Goal: Check status: Check status

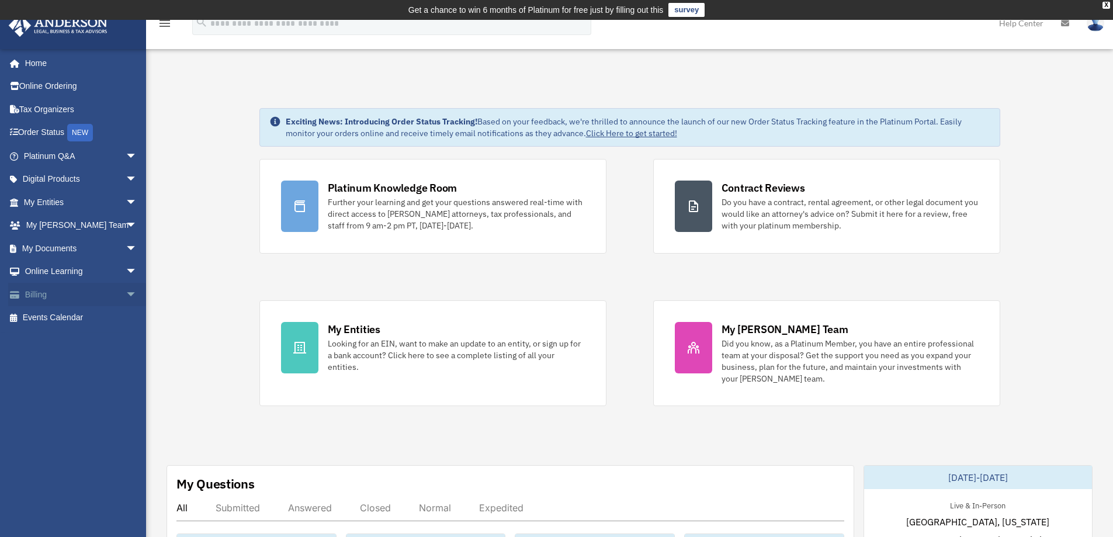
click at [126, 289] on span "arrow_drop_down" at bounding box center [137, 295] width 23 height 24
click at [81, 339] on link "Past Invoices" at bounding box center [85, 340] width 138 height 23
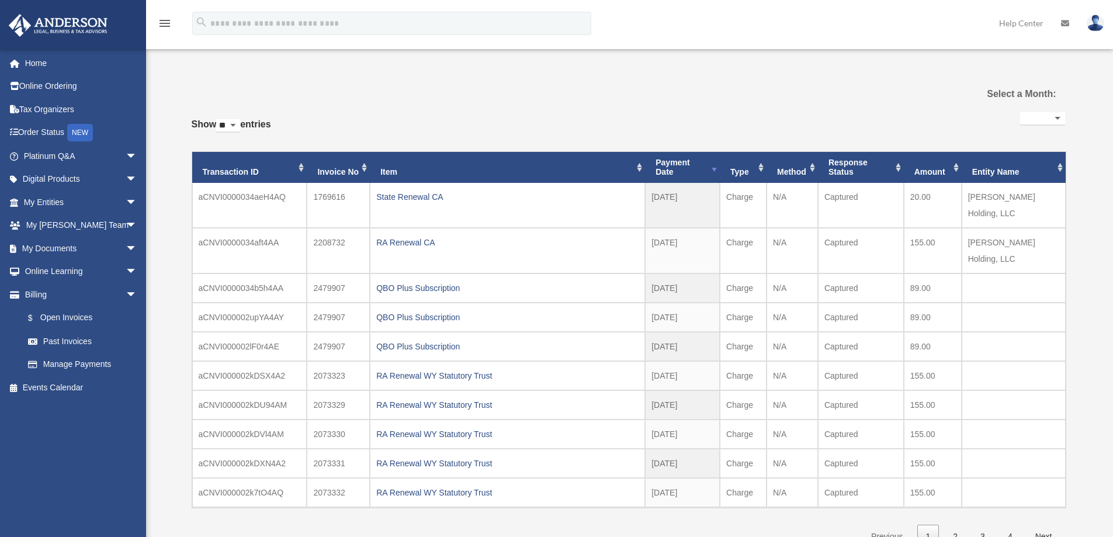
select select
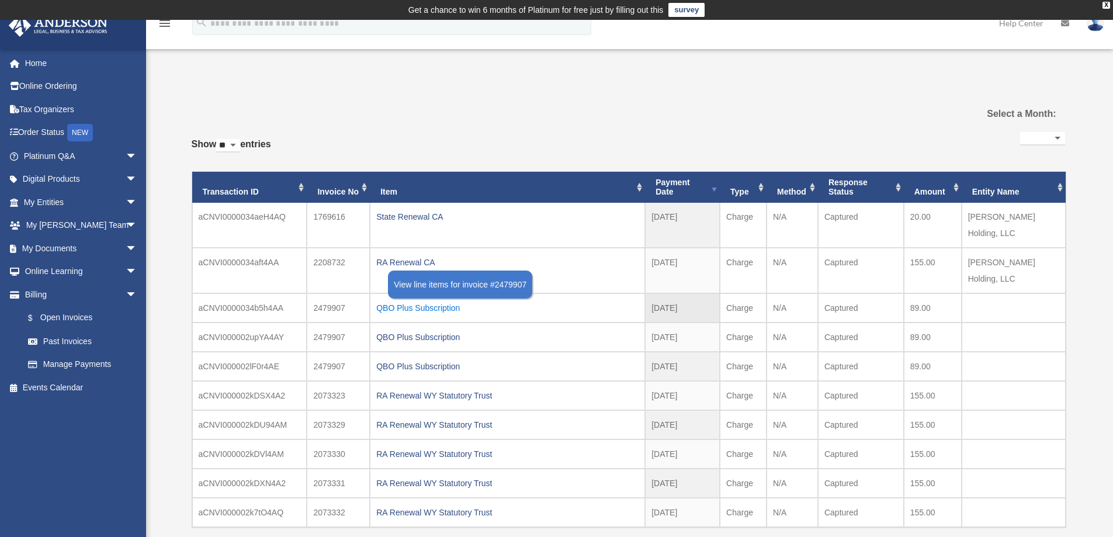
click at [413, 300] on div "QBO Plus Subscription" at bounding box center [507, 308] width 262 height 16
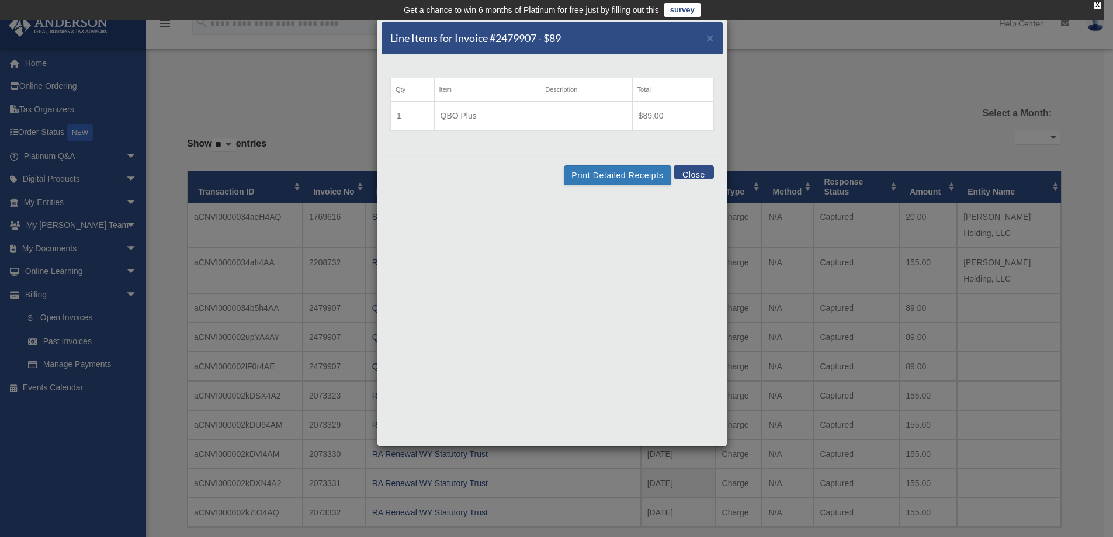
click at [686, 172] on button "Close" at bounding box center [694, 171] width 40 height 13
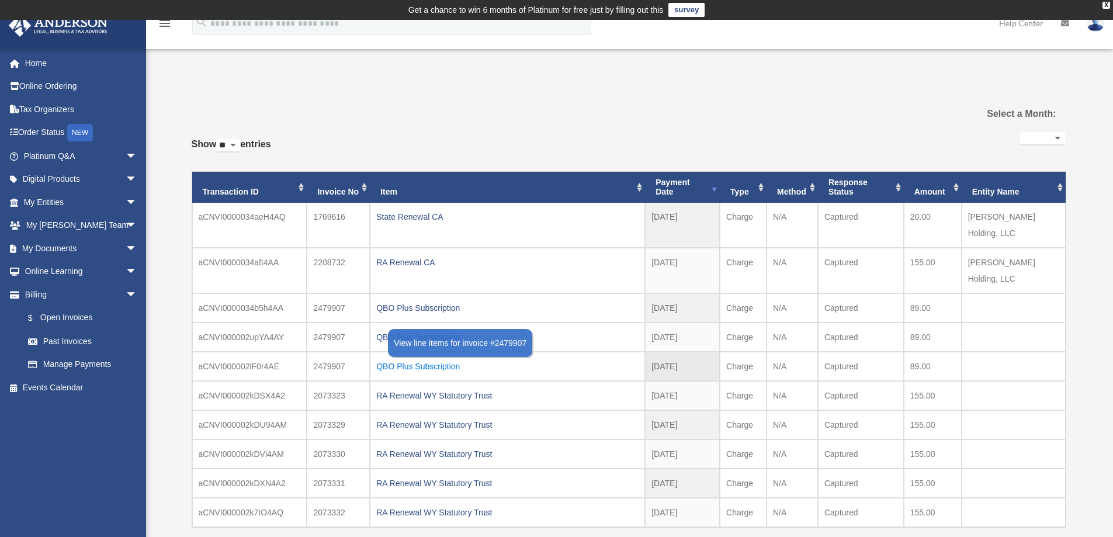
click at [432, 358] on div "QBO Plus Subscription" at bounding box center [507, 366] width 262 height 16
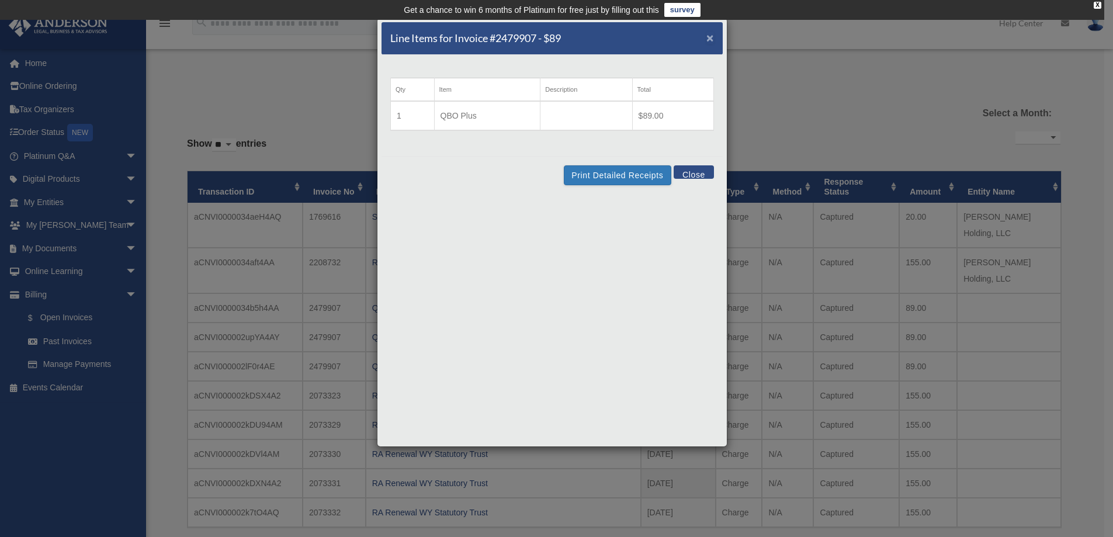
click at [710, 36] on span "×" at bounding box center [710, 37] width 8 height 13
